Goal: Task Accomplishment & Management: Manage account settings

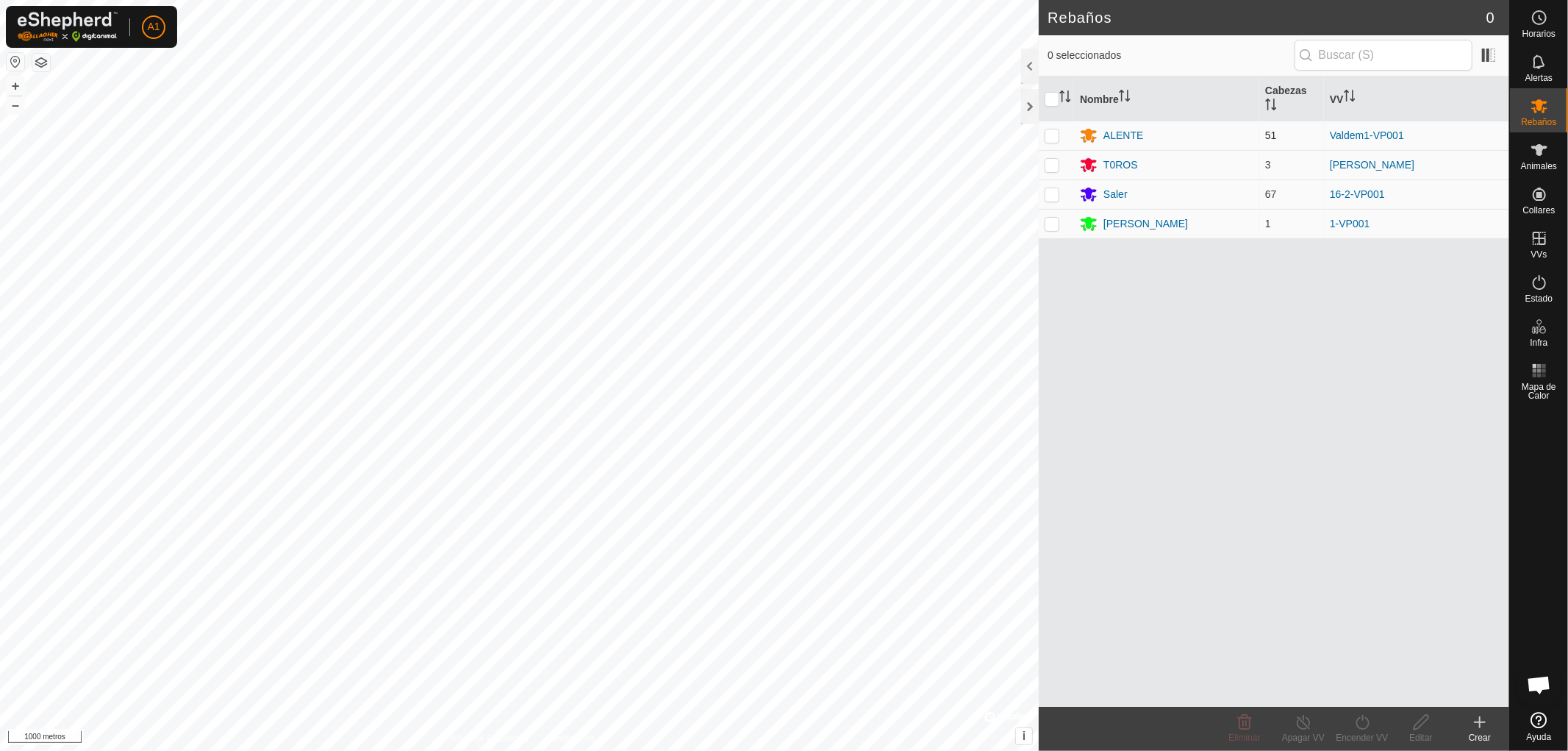
click at [1046, 138] on p-checkbox at bounding box center [1052, 135] width 15 height 12
click at [1054, 137] on p-checkbox at bounding box center [1052, 135] width 15 height 12
click at [1050, 131] on p-checkbox at bounding box center [1052, 135] width 15 height 12
checkbox input "true"
click at [1050, 166] on p-checkbox at bounding box center [1052, 165] width 15 height 12
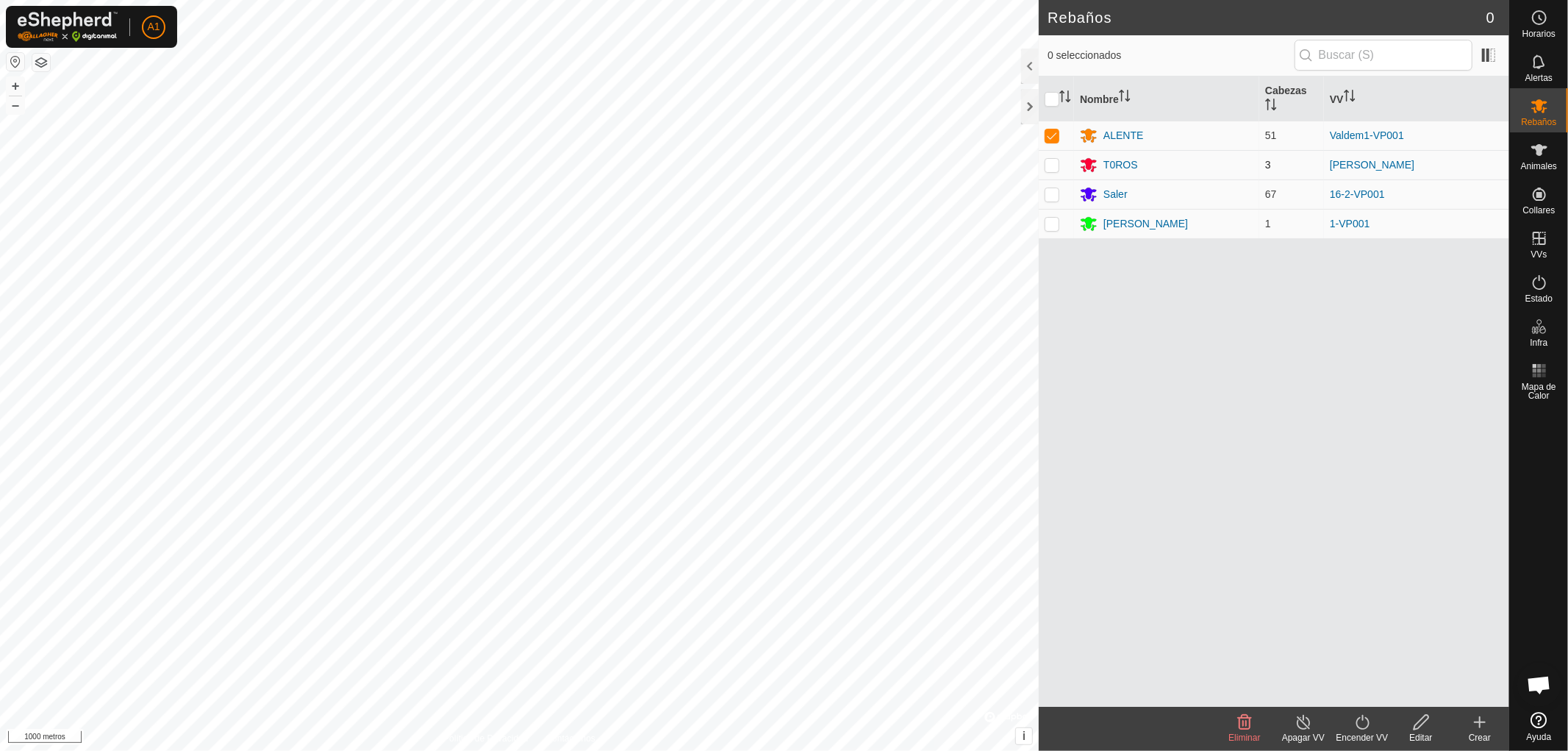
checkbox input "true"
click at [1049, 192] on p-checkbox at bounding box center [1052, 194] width 15 height 12
checkbox input "true"
click at [1048, 220] on p-checkbox at bounding box center [1052, 223] width 15 height 12
checkbox input "true"
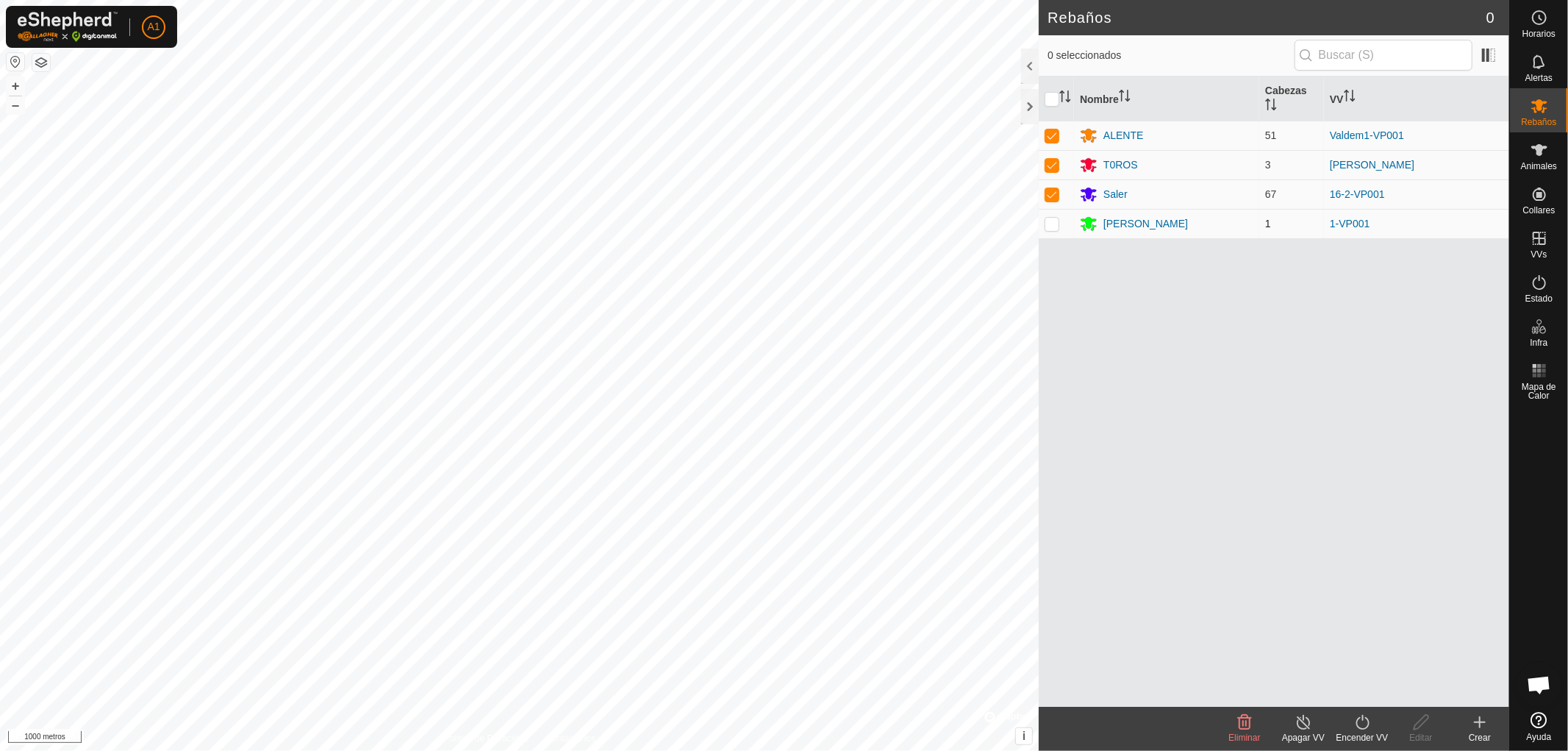
checkbox input "true"
click at [1052, 96] on input "checkbox" at bounding box center [1052, 99] width 15 height 15
checkbox input "false"
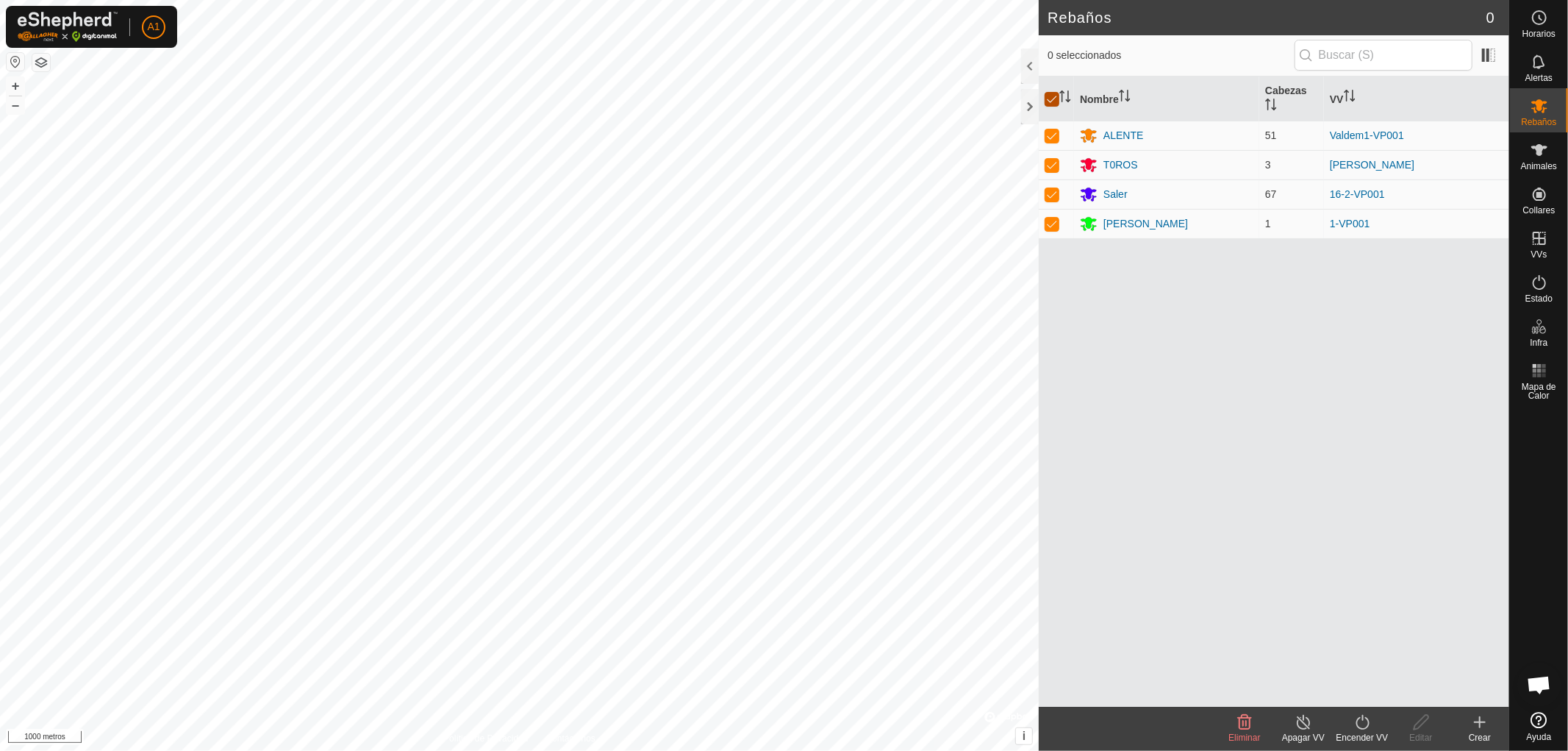
checkbox input "false"
